Goal: Task Accomplishment & Management: Complete application form

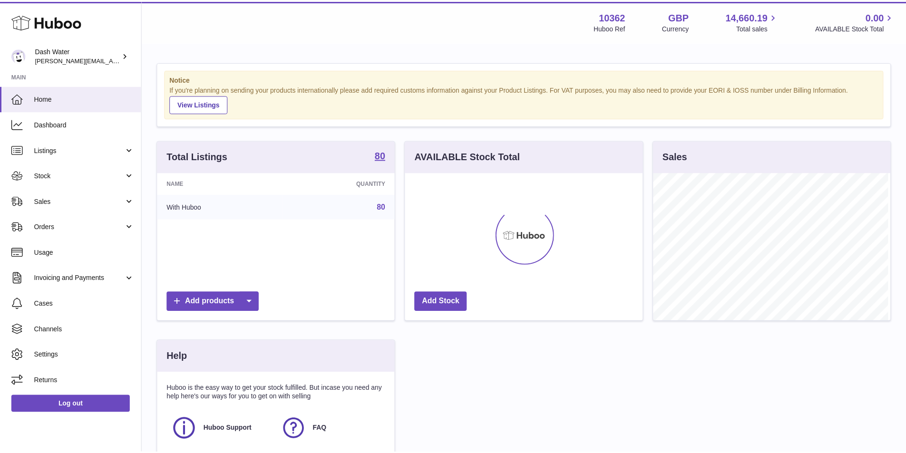
scroll to position [148, 240]
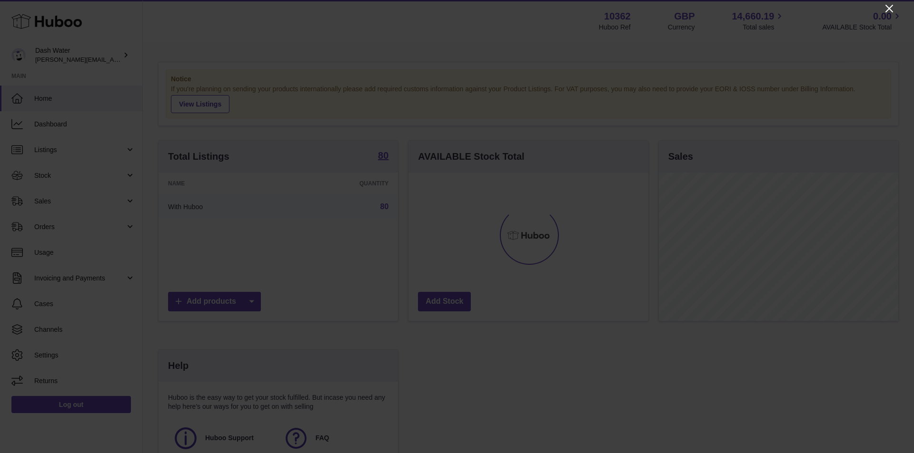
click at [886, 10] on icon "Close" at bounding box center [888, 8] width 11 height 11
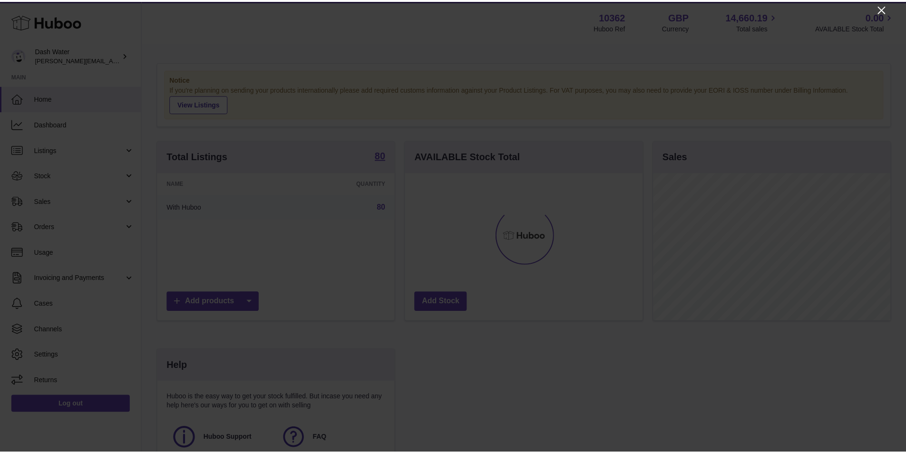
scroll to position [475661, 475573]
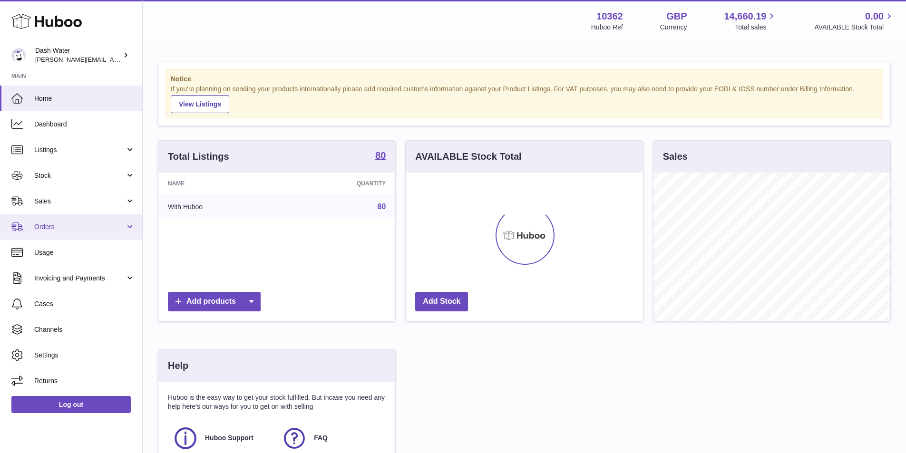
click at [65, 232] on link "Orders" at bounding box center [71, 227] width 142 height 26
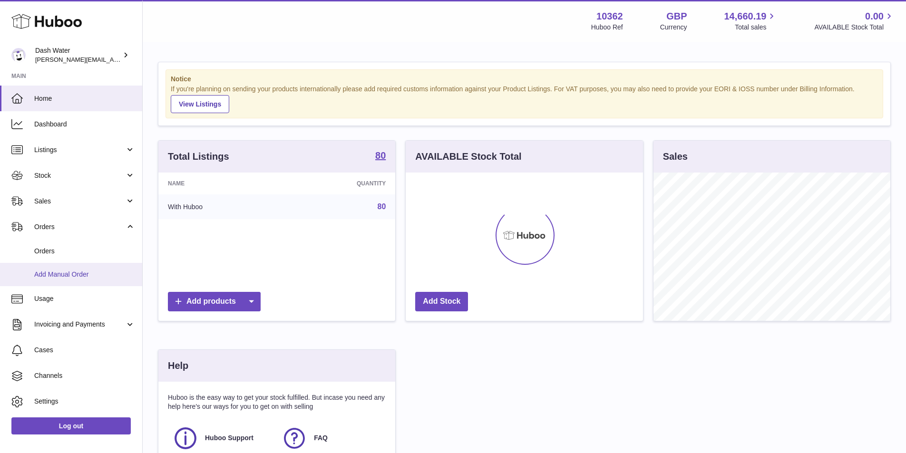
drag, startPoint x: 80, startPoint y: 276, endPoint x: 33, endPoint y: 271, distance: 47.4
click at [80, 276] on span "Add Manual Order" at bounding box center [84, 274] width 101 height 9
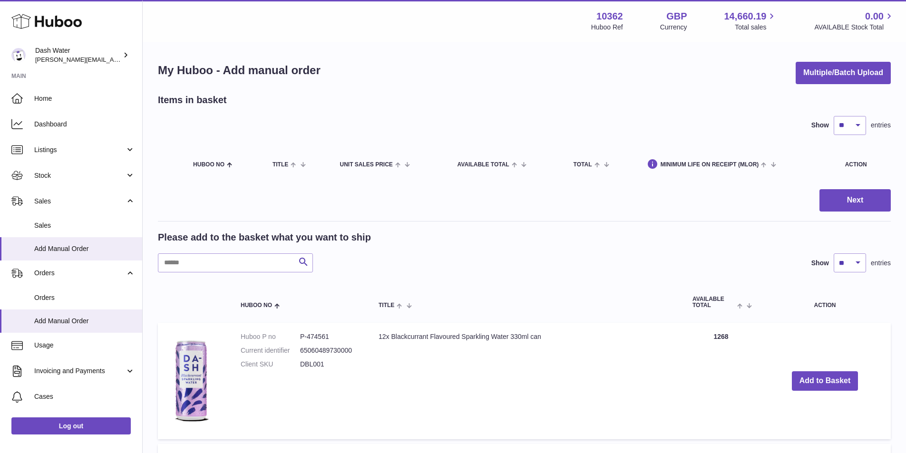
drag, startPoint x: 157, startPoint y: 129, endPoint x: 625, endPoint y: 223, distance: 477.9
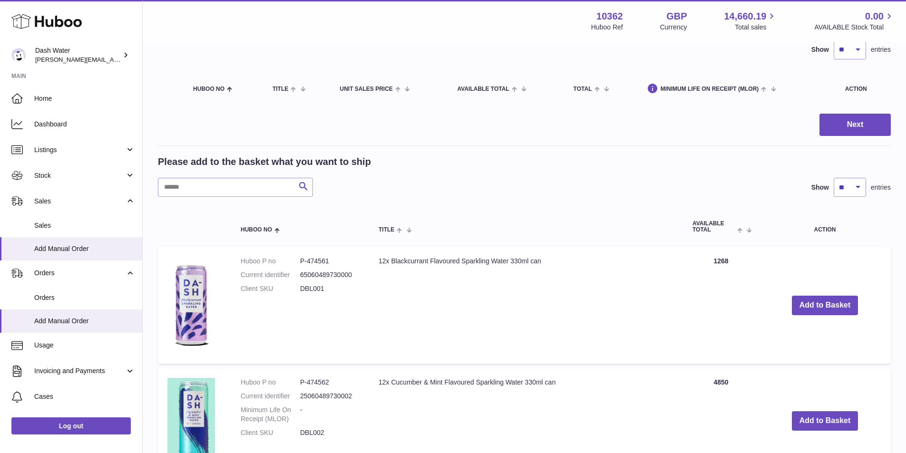
scroll to position [143, 0]
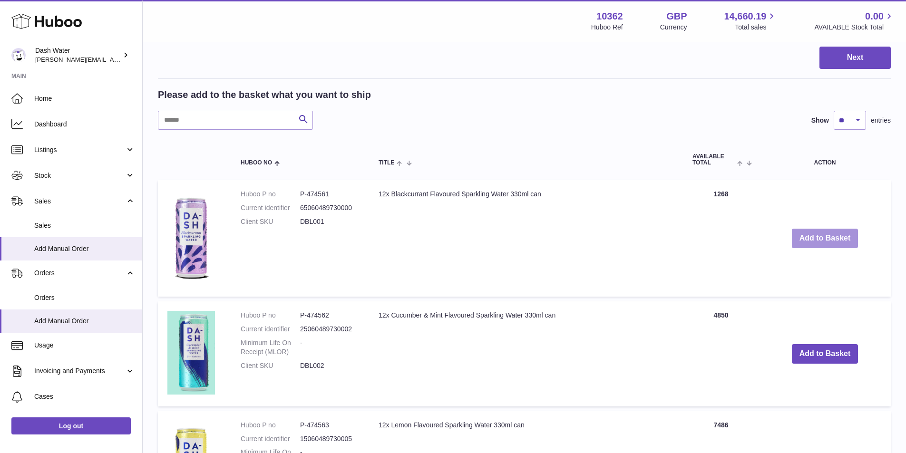
click at [825, 240] on button "Add to Basket" at bounding box center [825, 239] width 67 height 20
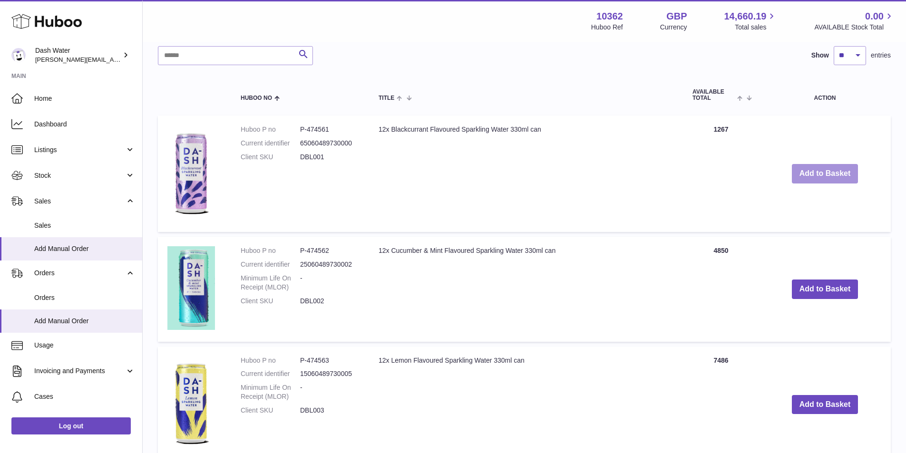
scroll to position [333, 0]
click at [816, 295] on button "Add to Basket" at bounding box center [825, 289] width 67 height 20
click at [820, 403] on button "Add to Basket" at bounding box center [825, 404] width 67 height 20
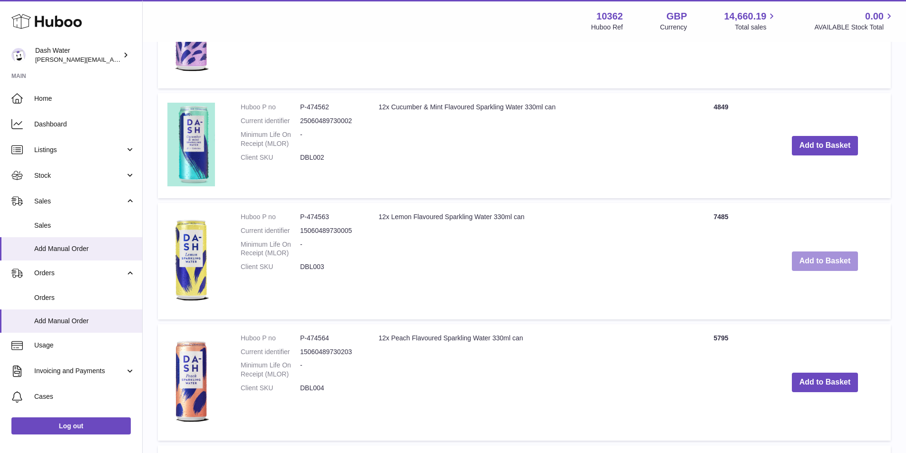
scroll to position [802, 0]
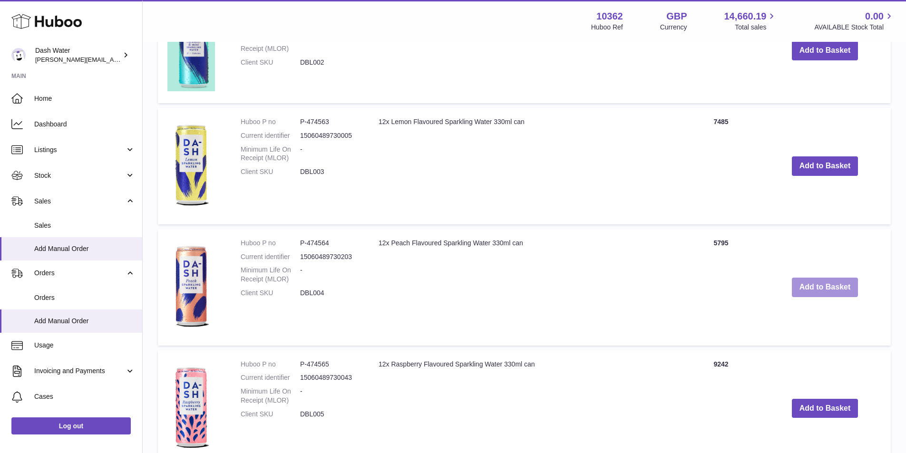
click at [831, 287] on button "Add to Basket" at bounding box center [825, 288] width 67 height 20
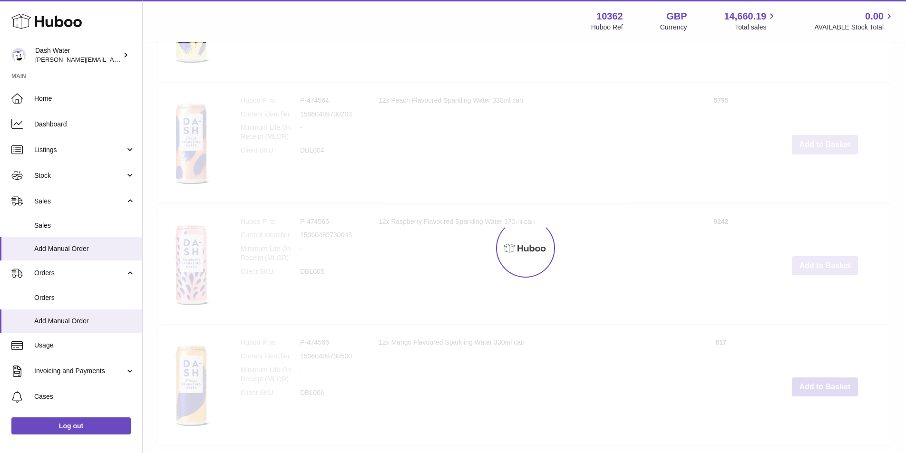
scroll to position [1066, 0]
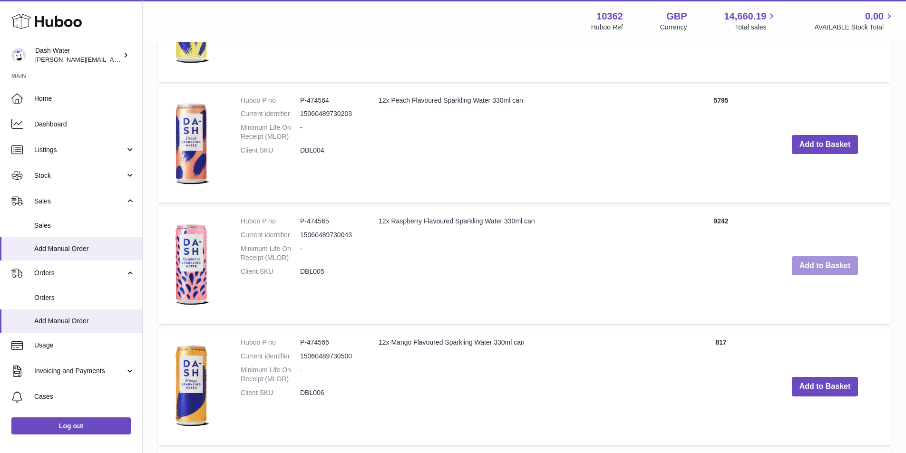
click at [819, 263] on button "Add to Basket" at bounding box center [825, 266] width 67 height 20
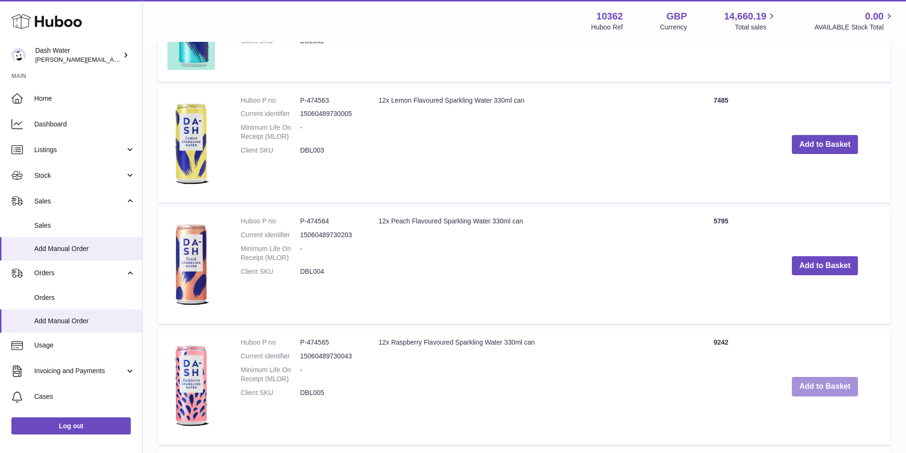
scroll to position [1187, 0]
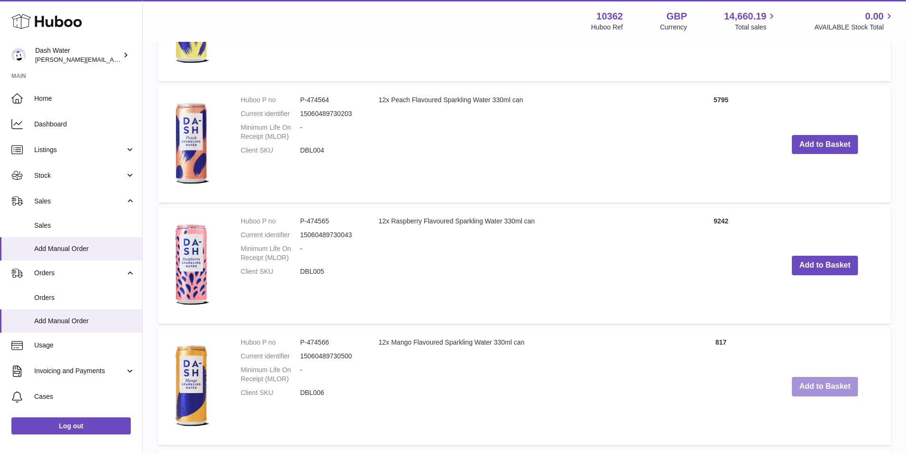
click at [834, 384] on button "Add to Basket" at bounding box center [825, 387] width 67 height 20
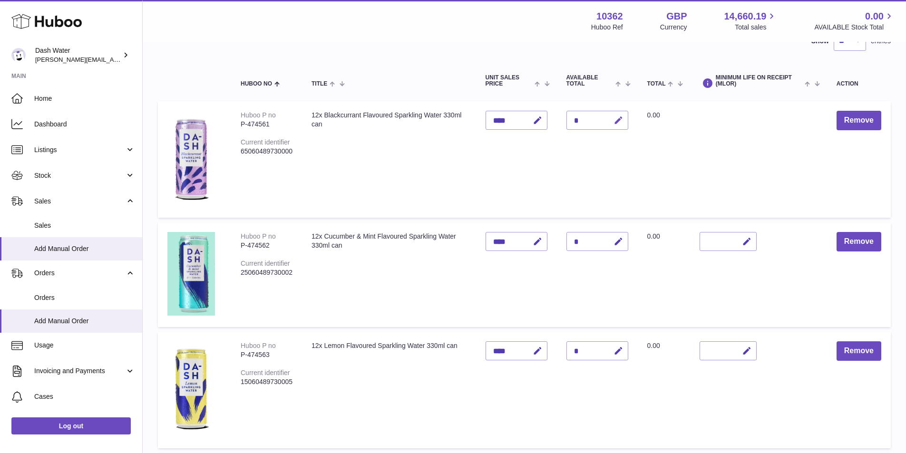
scroll to position [26, 0]
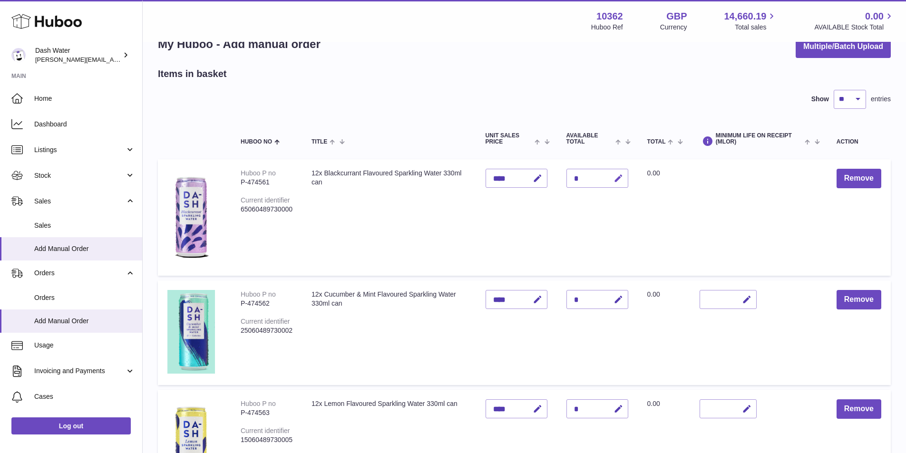
click at [612, 173] on button "button" at bounding box center [617, 179] width 22 height 20
drag, startPoint x: 584, startPoint y: 177, endPoint x: 567, endPoint y: 182, distance: 17.3
click at [567, 182] on input "*" at bounding box center [598, 178] width 62 height 19
type input "*"
click at [619, 180] on icon "submit" at bounding box center [619, 178] width 9 height 9
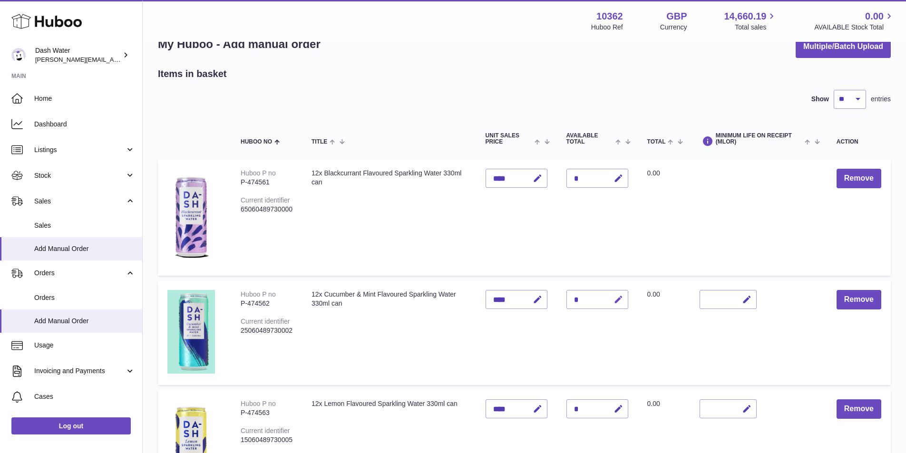
click at [618, 302] on icon "button" at bounding box center [619, 300] width 10 height 10
drag, startPoint x: 580, startPoint y: 300, endPoint x: 568, endPoint y: 300, distance: 11.9
click at [568, 300] on input "*" at bounding box center [598, 299] width 62 height 19
type input "*"
click at [619, 298] on icon "submit" at bounding box center [619, 299] width 9 height 9
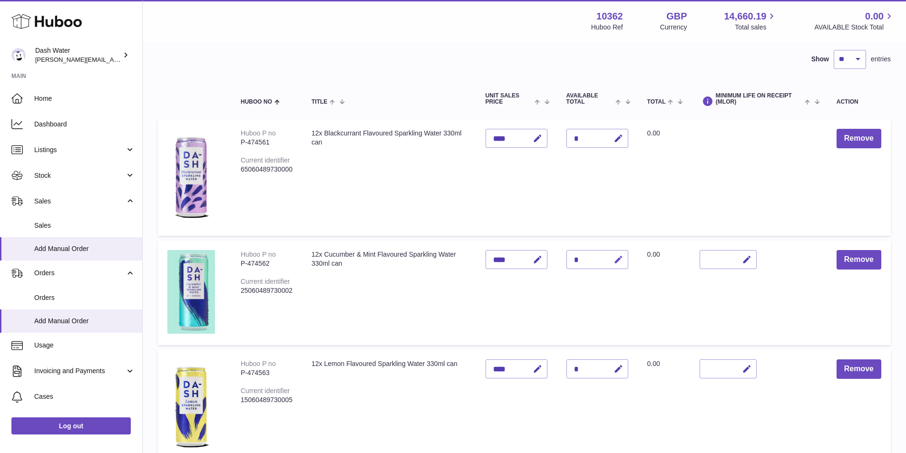
scroll to position [121, 0]
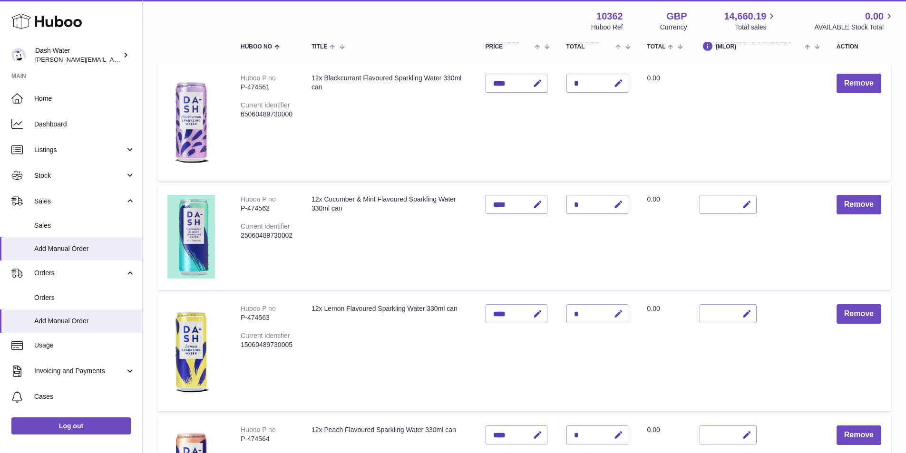
click at [619, 314] on icon "button" at bounding box center [619, 314] width 10 height 10
drag, startPoint x: 585, startPoint y: 314, endPoint x: 569, endPoint y: 315, distance: 15.7
click at [569, 315] on input "*" at bounding box center [598, 314] width 62 height 19
type input "*"
click at [617, 313] on icon "submit" at bounding box center [619, 314] width 9 height 9
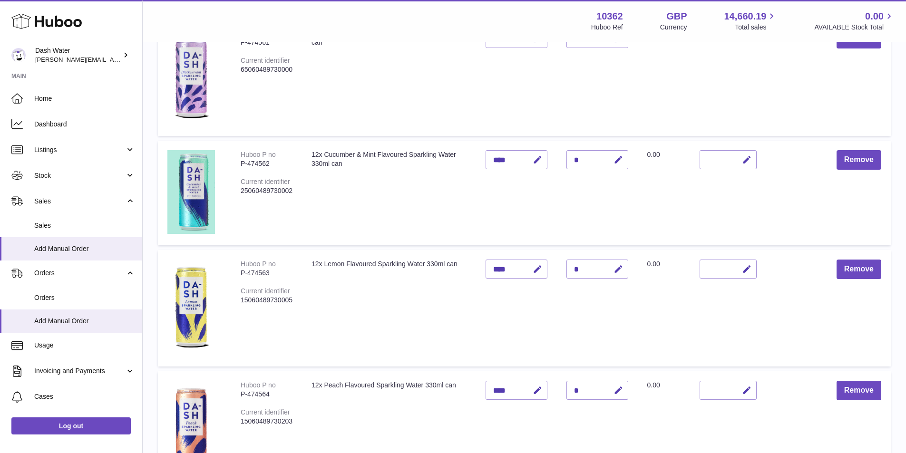
scroll to position [264, 0]
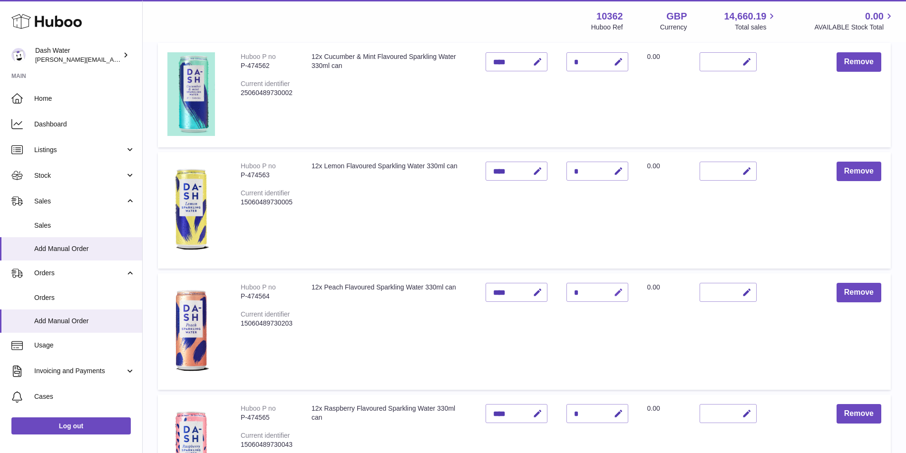
click at [615, 295] on icon "button" at bounding box center [619, 293] width 10 height 10
drag, startPoint x: 581, startPoint y: 294, endPoint x: 562, endPoint y: 295, distance: 19.1
click at [562, 295] on td "Quantity *" at bounding box center [597, 332] width 81 height 117
type input "*"
click at [616, 293] on icon "submit" at bounding box center [619, 292] width 9 height 9
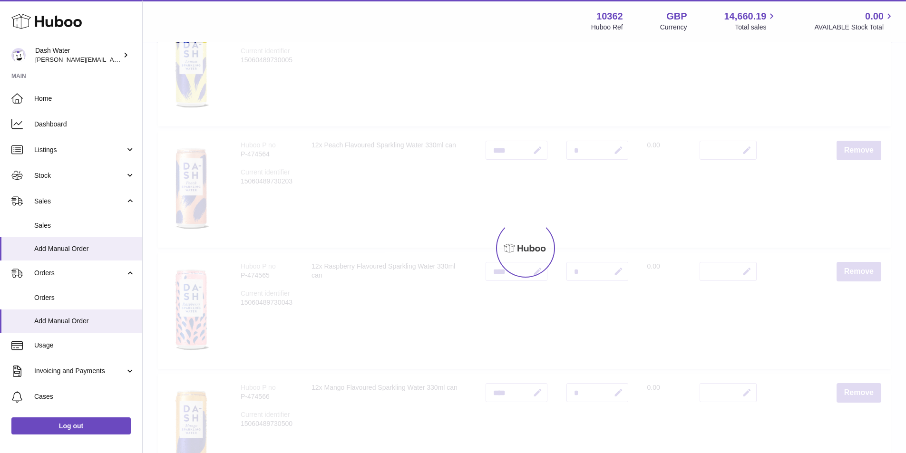
scroll to position [407, 0]
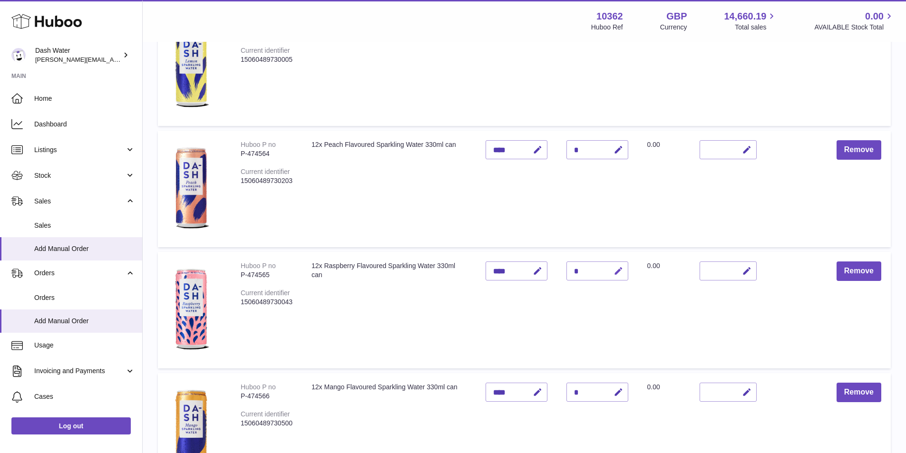
click at [614, 272] on icon "button" at bounding box center [619, 271] width 10 height 10
drag, startPoint x: 583, startPoint y: 272, endPoint x: 567, endPoint y: 274, distance: 16.3
click at [567, 273] on input "*" at bounding box center [598, 271] width 62 height 19
type input "*"
click at [620, 270] on icon "submit" at bounding box center [619, 271] width 9 height 9
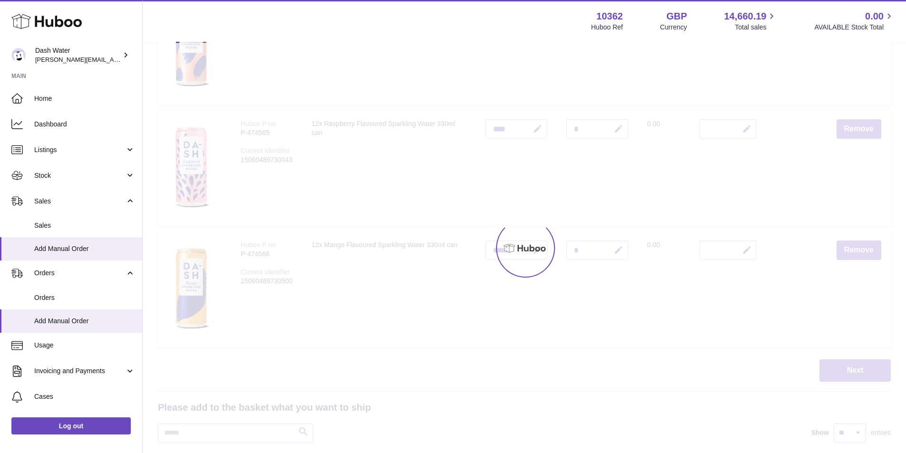
scroll to position [550, 0]
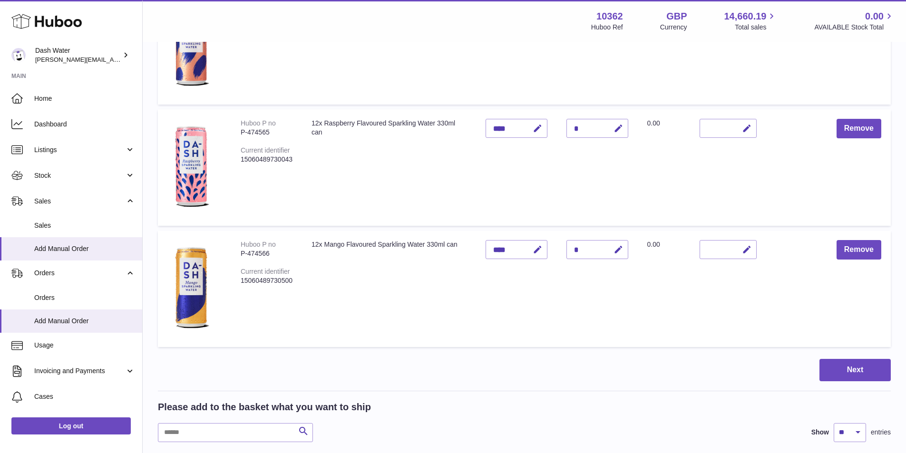
click at [621, 263] on td "Quantity *" at bounding box center [597, 289] width 81 height 117
click at [620, 250] on icon "button" at bounding box center [619, 250] width 10 height 10
drag, startPoint x: 584, startPoint y: 250, endPoint x: 570, endPoint y: 253, distance: 14.6
click at [570, 253] on input "*" at bounding box center [598, 249] width 62 height 19
type input "*"
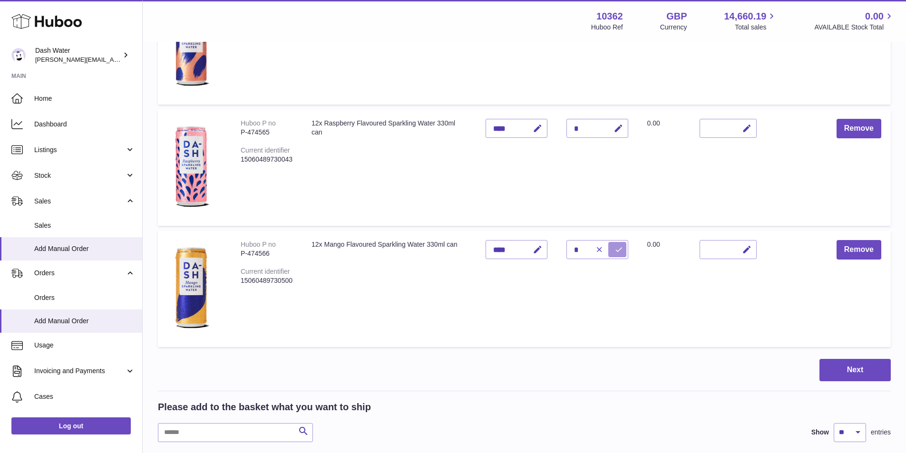
drag, startPoint x: 616, startPoint y: 250, endPoint x: 620, endPoint y: 250, distance: 4.8
click at [617, 250] on icon "submit" at bounding box center [619, 250] width 9 height 9
click at [861, 373] on button "Next" at bounding box center [855, 370] width 71 height 22
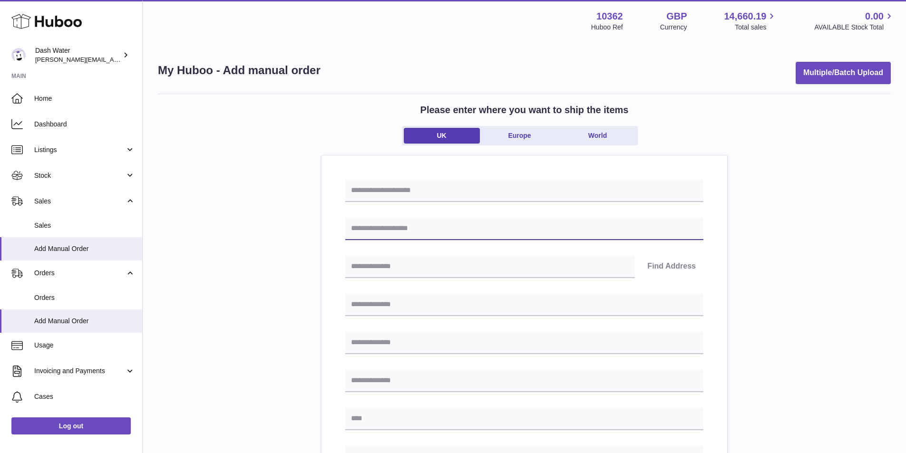
drag, startPoint x: 386, startPoint y: 230, endPoint x: 377, endPoint y: 225, distance: 10.7
click at [386, 230] on input "text" at bounding box center [524, 228] width 358 height 23
type input "*********"
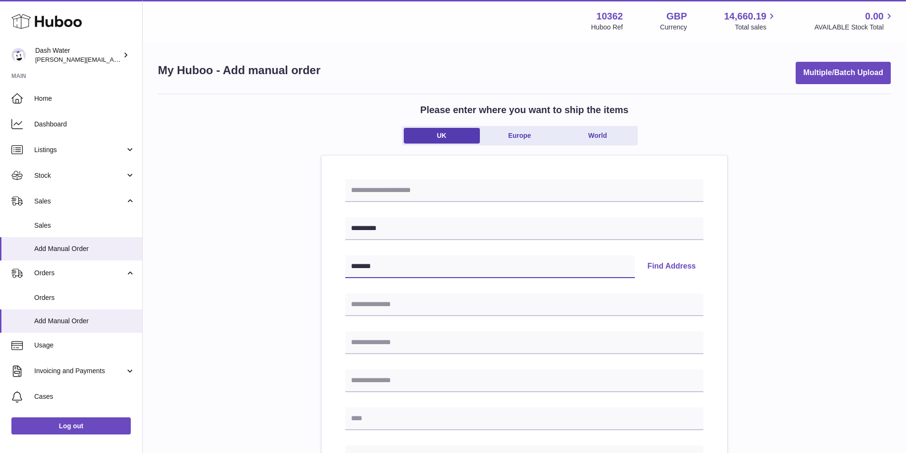
type input "*******"
click at [672, 264] on button "Find Address" at bounding box center [672, 267] width 64 height 23
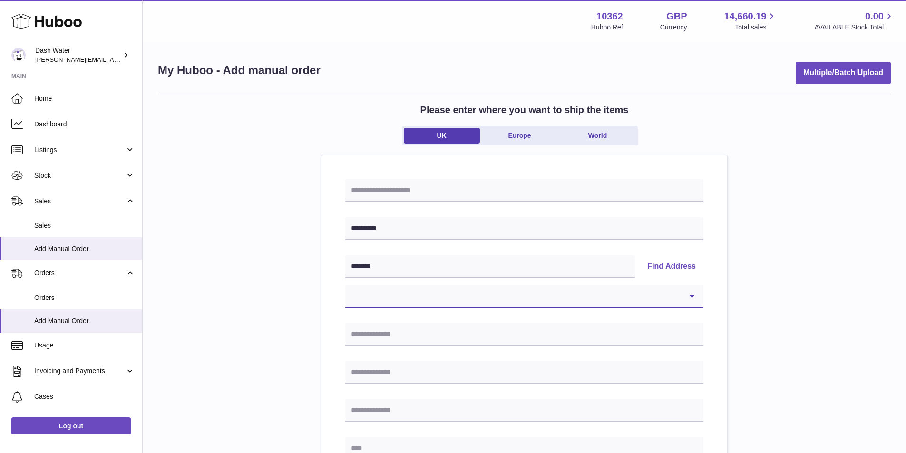
click at [385, 298] on select "**********" at bounding box center [524, 296] width 358 height 23
select select "*"
click at [345, 285] on select "**********" at bounding box center [524, 296] width 358 height 23
type input "**********"
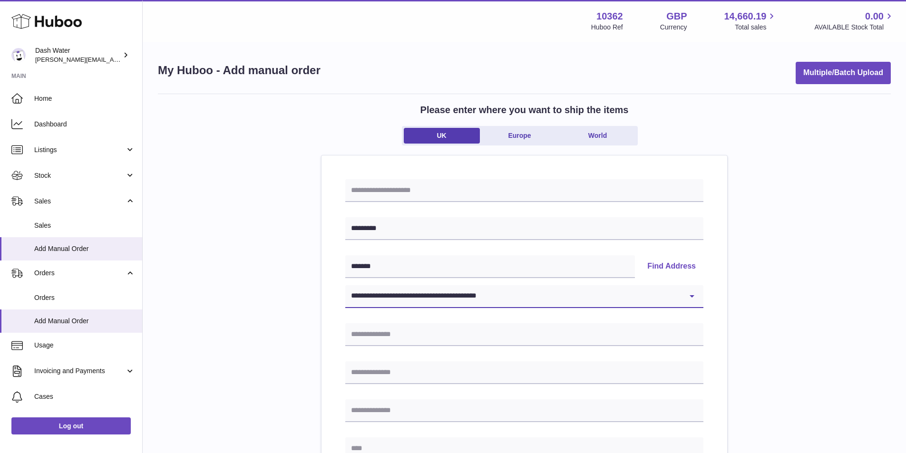
type input "*******"
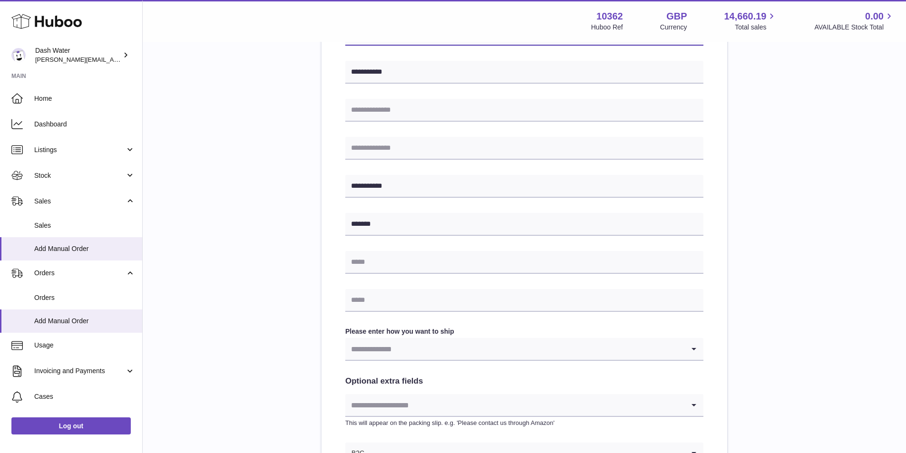
scroll to position [285, 0]
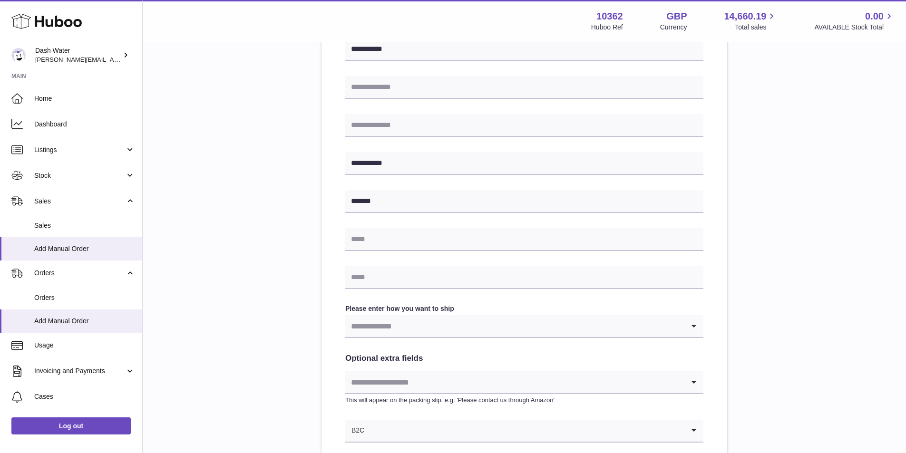
click at [410, 323] on input "Search for option" at bounding box center [514, 326] width 339 height 22
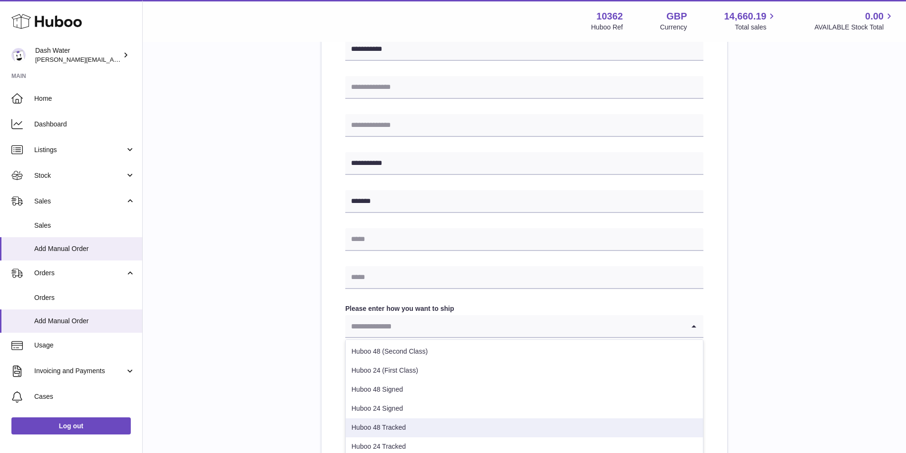
click at [411, 423] on li "Huboo 48 Tracked" at bounding box center [524, 428] width 357 height 19
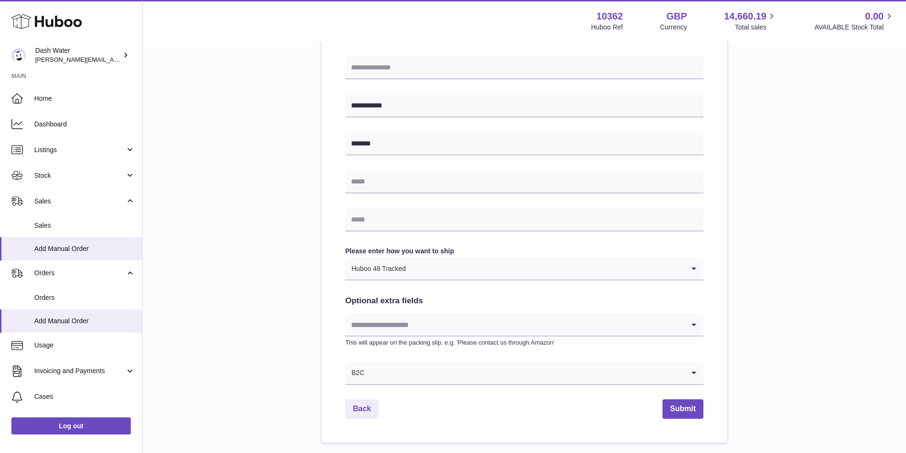
scroll to position [408, 0]
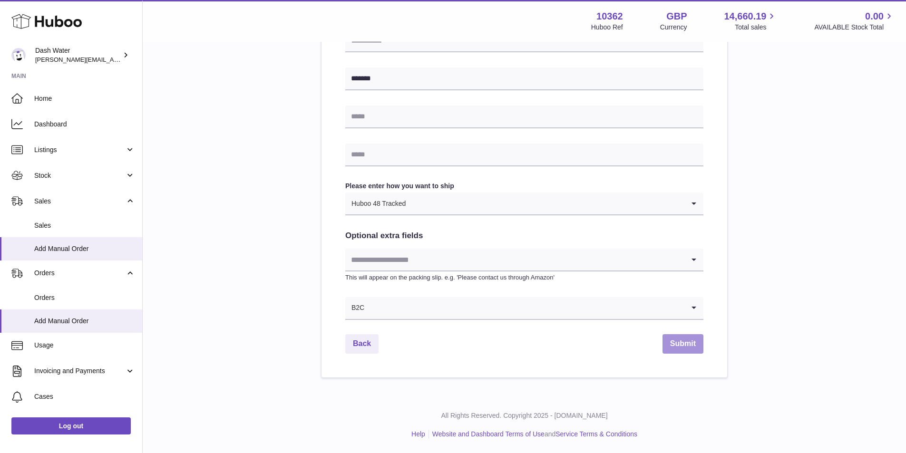
click at [687, 348] on button "Submit" at bounding box center [683, 344] width 41 height 20
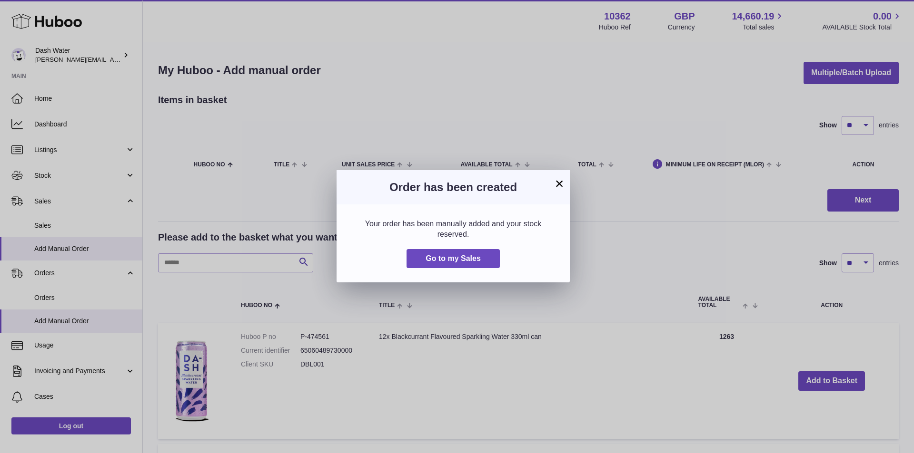
click at [556, 181] on button "×" at bounding box center [558, 183] width 11 height 11
